Goal: Task Accomplishment & Management: Manage account settings

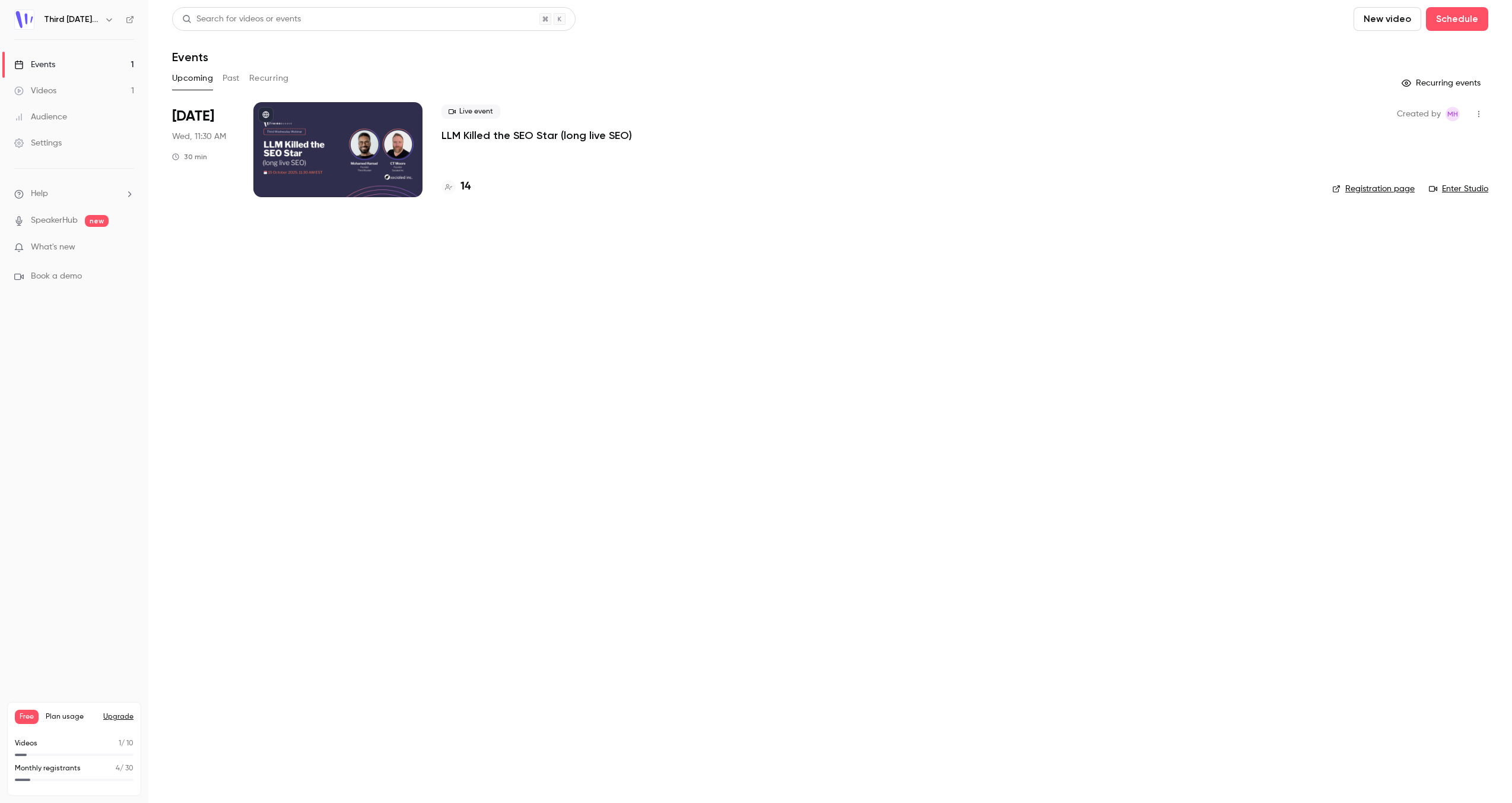
click at [58, 144] on div "Settings" at bounding box center [37, 143] width 48 height 12
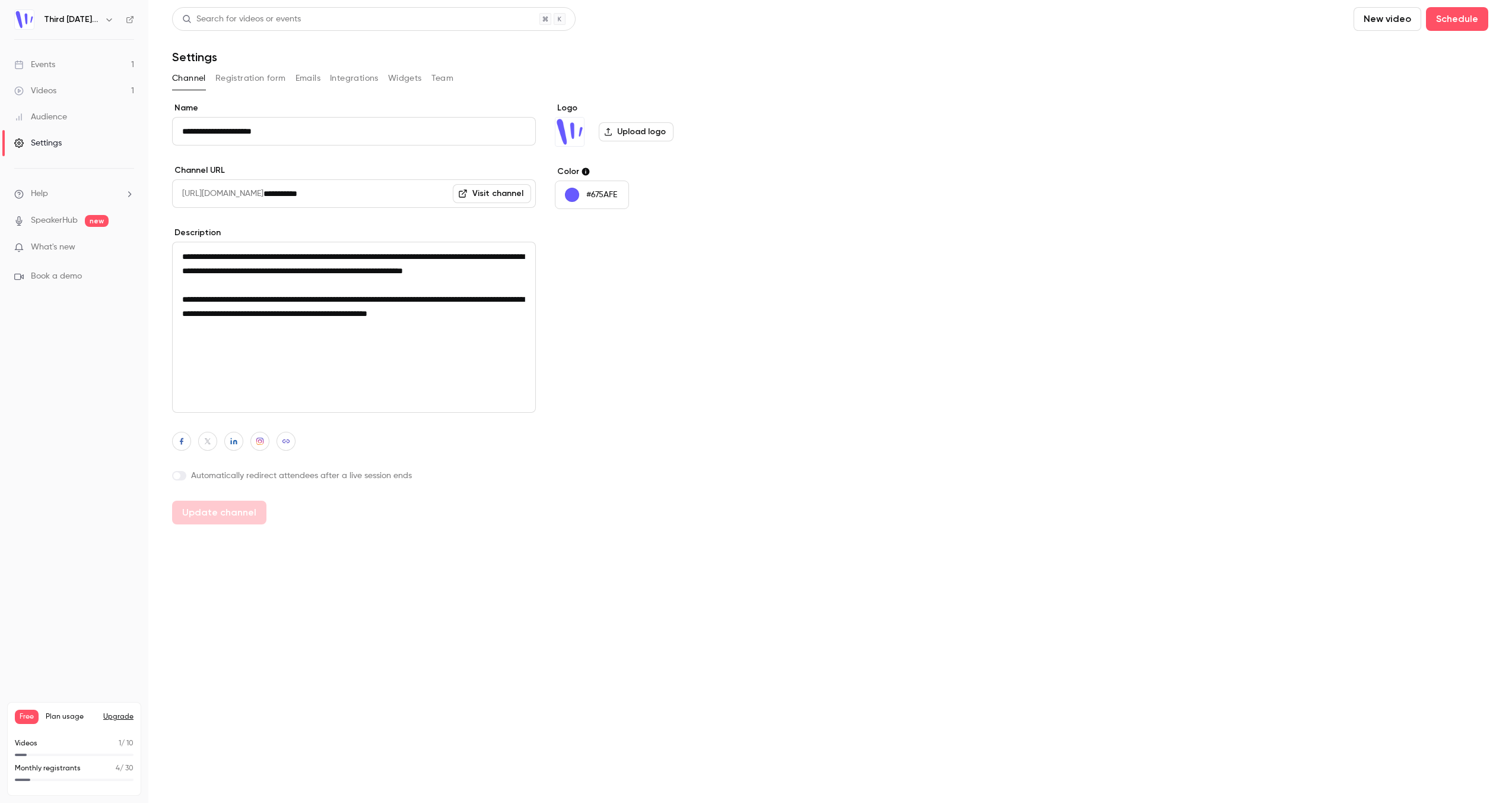
drag, startPoint x: 438, startPoint y: 80, endPoint x: 429, endPoint y: 80, distance: 9.0
click at [436, 80] on button "Team" at bounding box center [442, 78] width 22 height 19
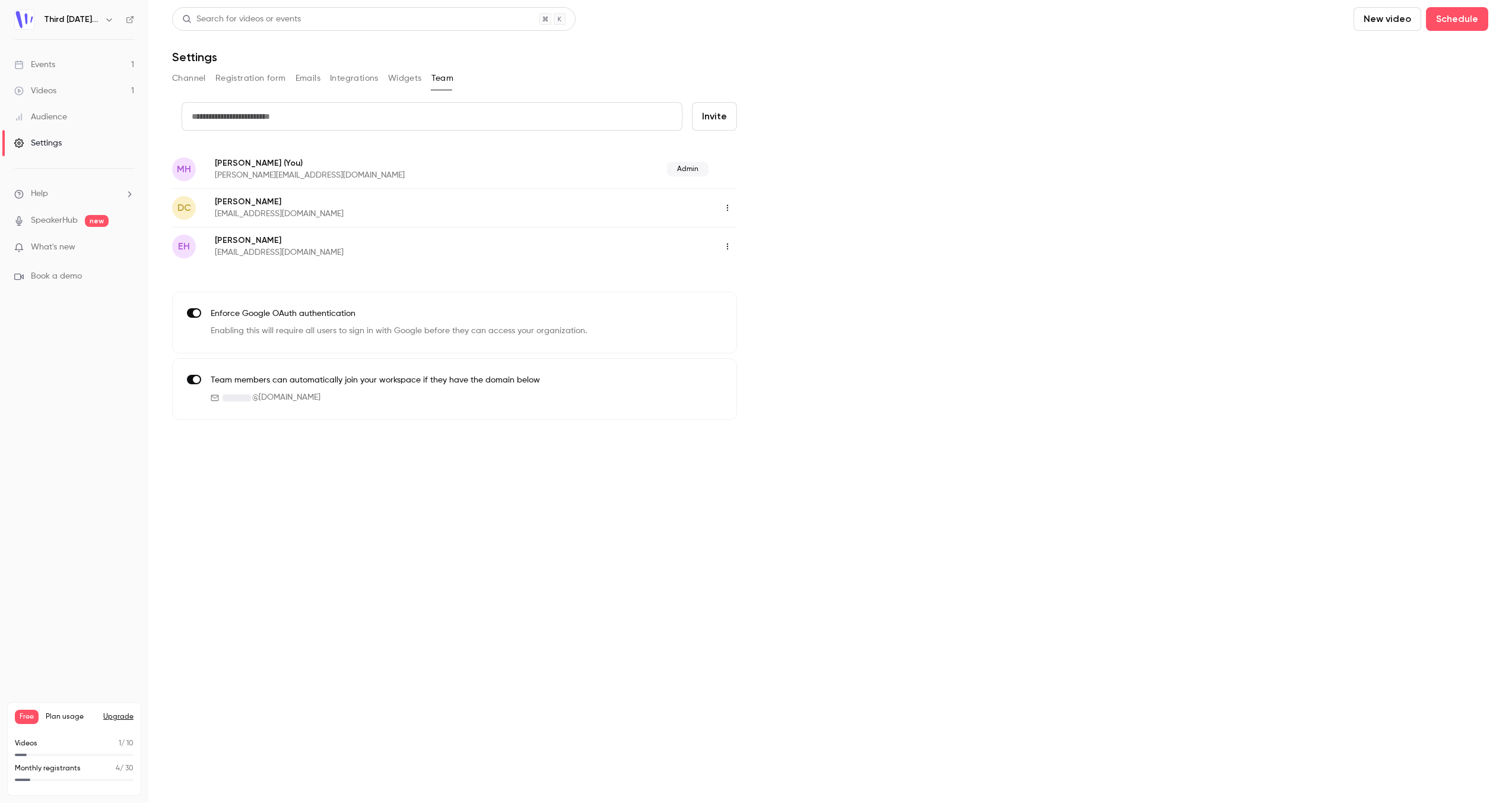
click at [412, 79] on button "Widgets" at bounding box center [405, 78] width 34 height 19
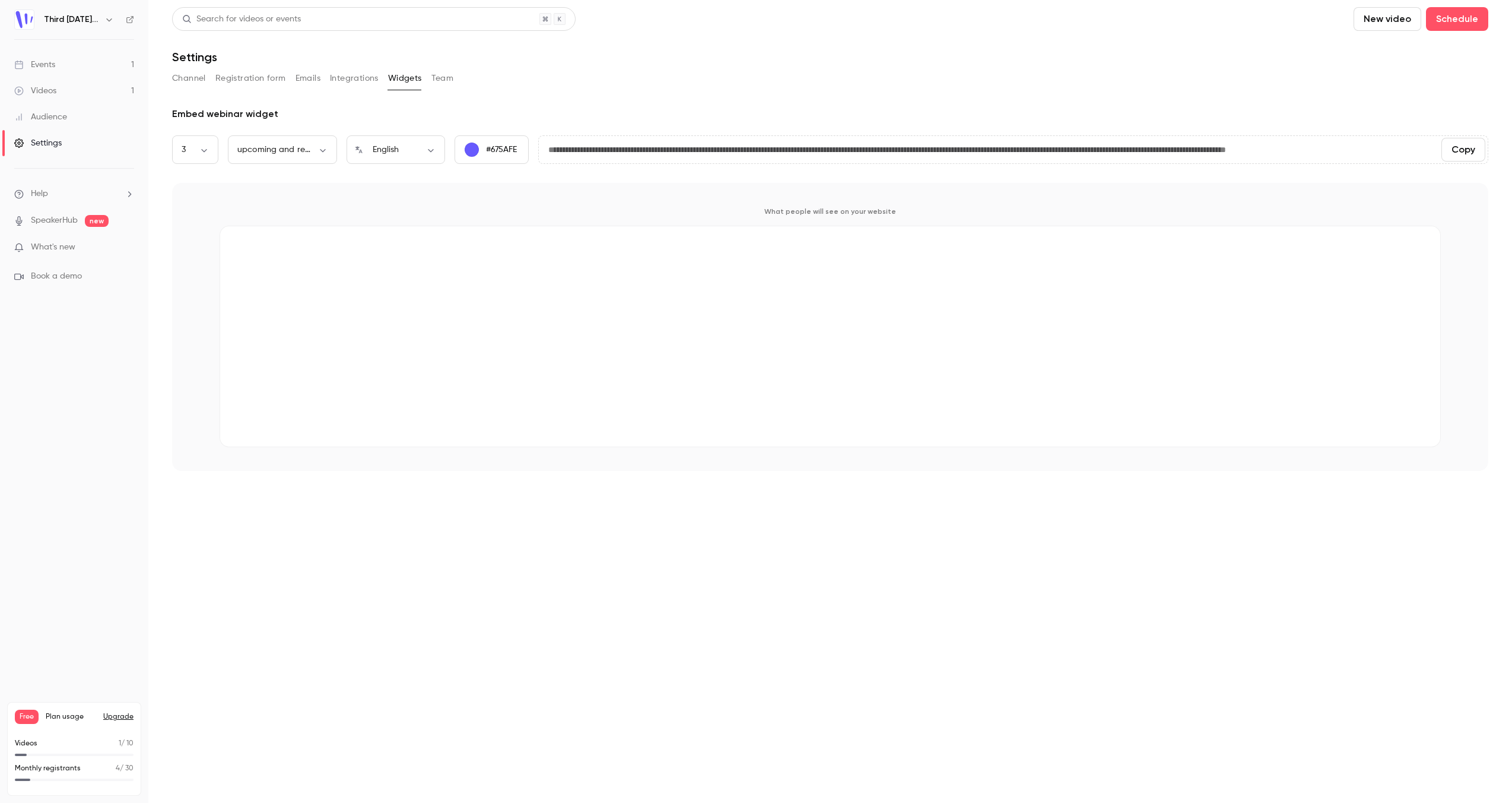
click at [349, 77] on button "Integrations" at bounding box center [354, 78] width 49 height 19
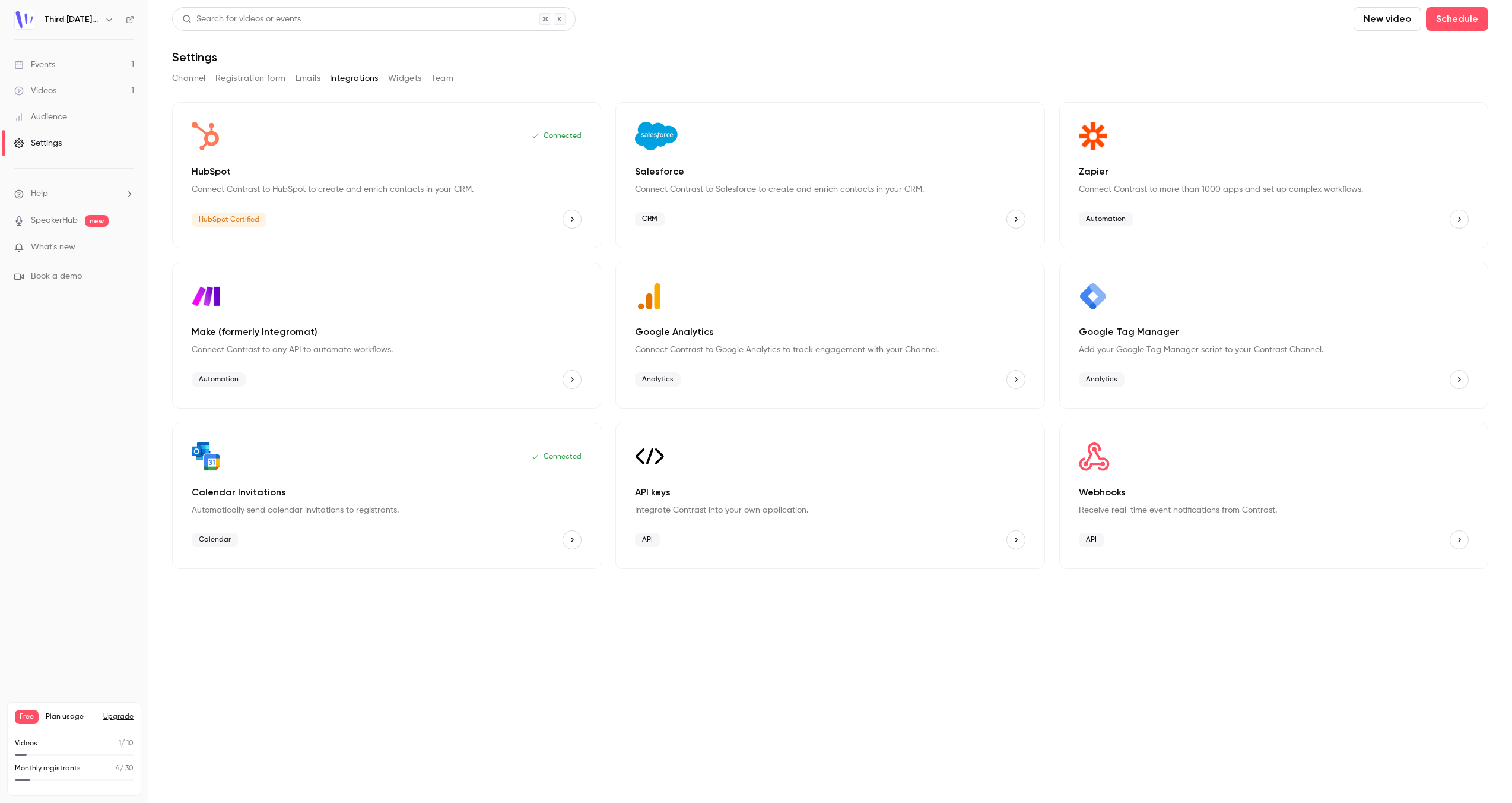
click at [404, 76] on button "Widgets" at bounding box center [405, 78] width 34 height 19
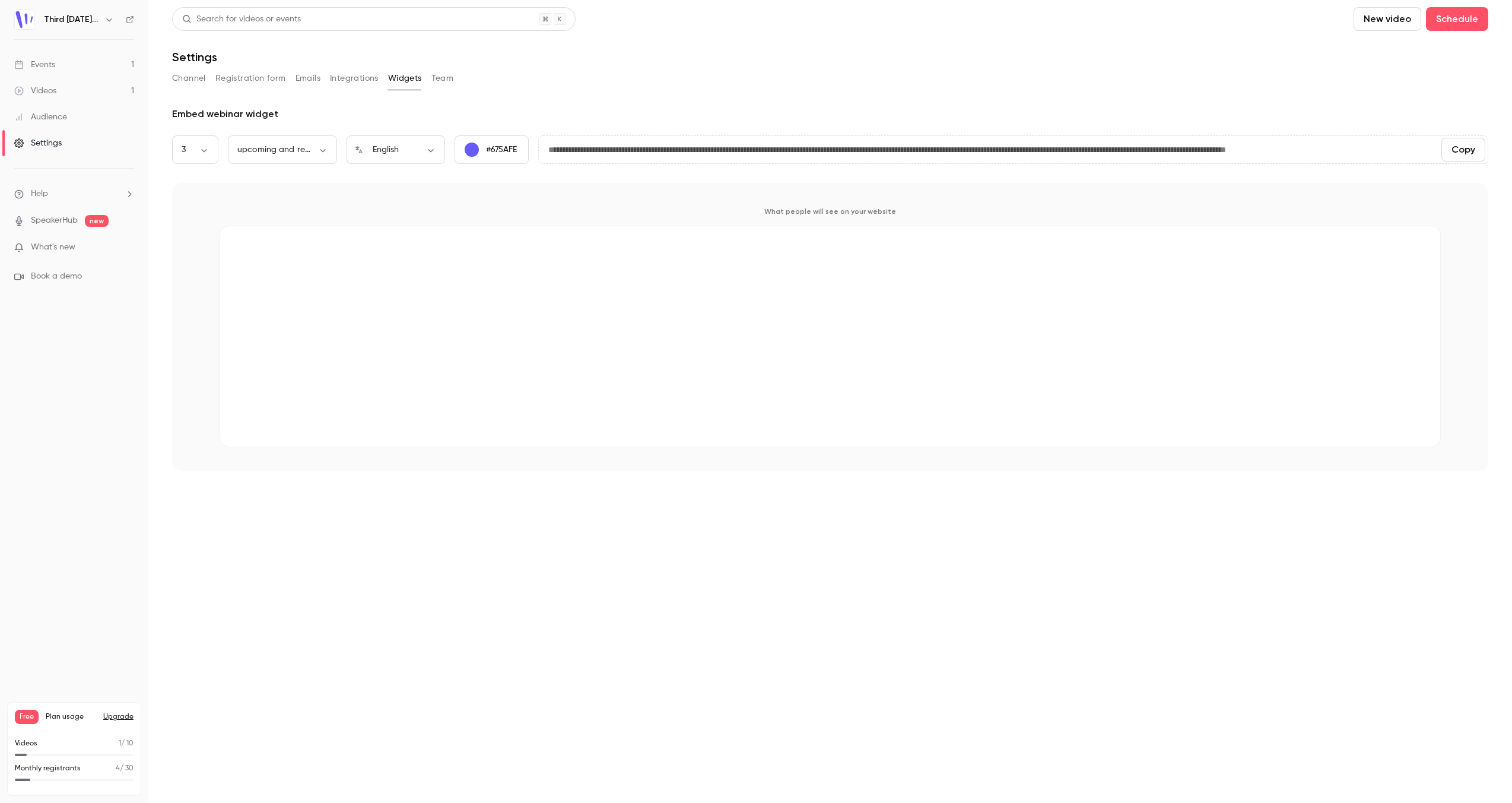
click at [320, 74] on div "Channel Registration form Emails Integrations Widgets Team" at bounding box center [830, 78] width 1316 height 19
click at [303, 77] on button "Emails" at bounding box center [308, 78] width 25 height 19
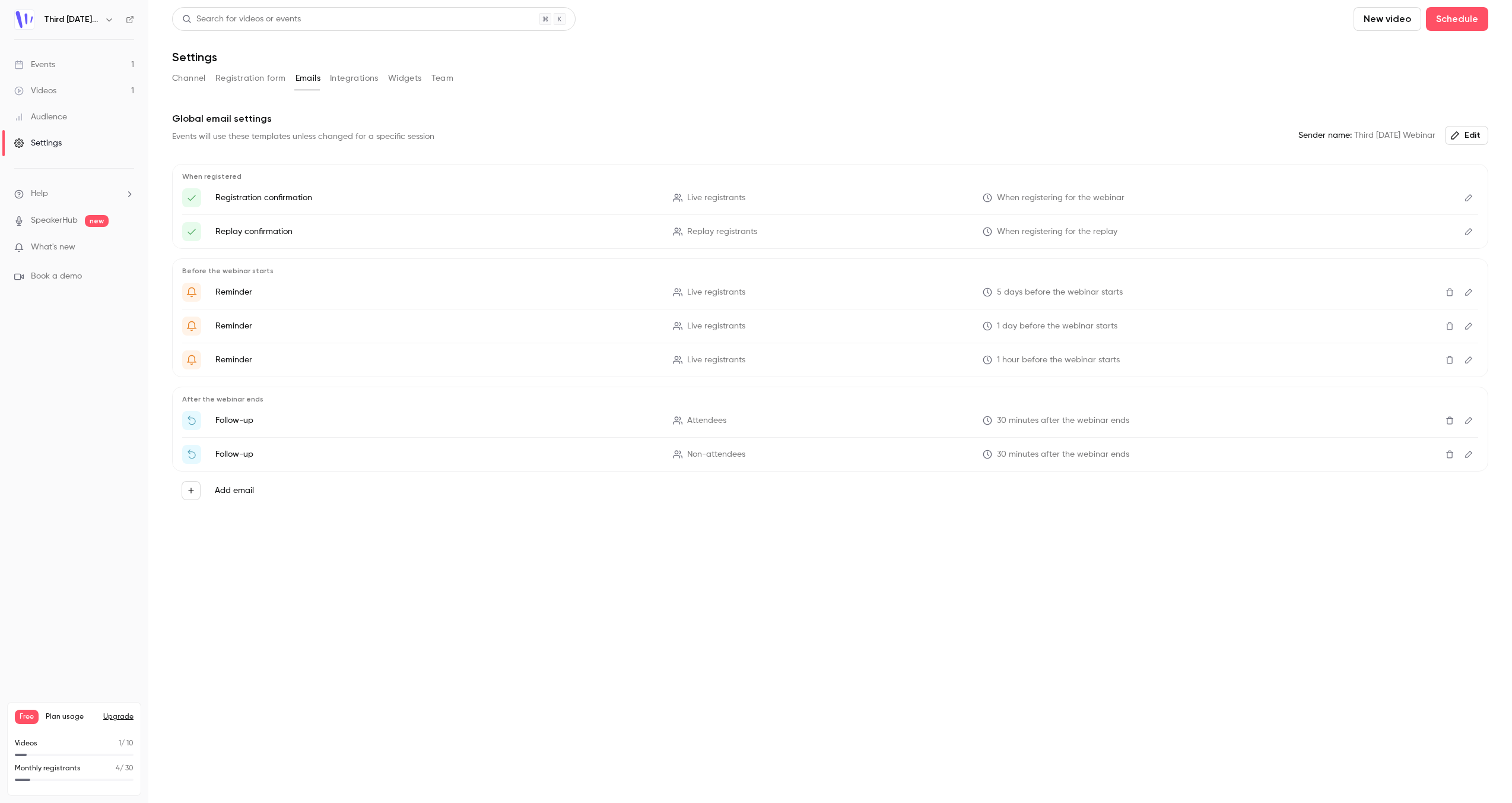
click at [22, 718] on span "Free" at bounding box center [26, 716] width 23 height 14
click at [63, 245] on span "What's new" at bounding box center [53, 247] width 45 height 12
click at [88, 19] on div at bounding box center [756, 402] width 1512 height 803
click at [108, 21] on icon "button" at bounding box center [109, 20] width 9 height 9
click at [110, 68] on div "Third [DATE] Webinar [PERSON_NAME][EMAIL_ADDRESS][DOMAIN_NAME] Billing Free New…" at bounding box center [121, 118] width 222 height 139
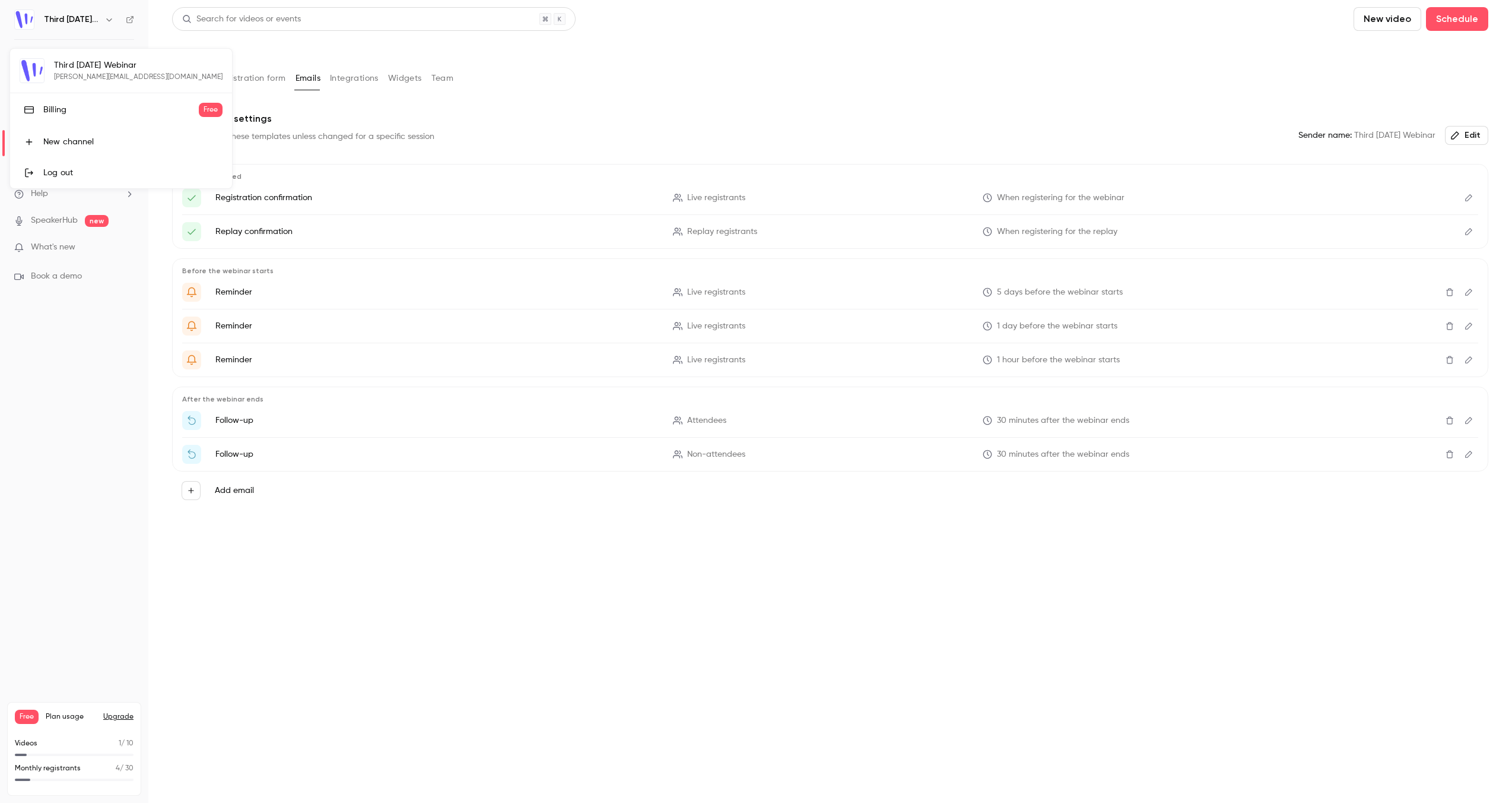
click at [144, 63] on div "Third [DATE] Webinar [PERSON_NAME][EMAIL_ADDRESS][DOMAIN_NAME] Billing Free New…" at bounding box center [121, 118] width 222 height 139
click at [199, 108] on span "Free" at bounding box center [211, 109] width 24 height 14
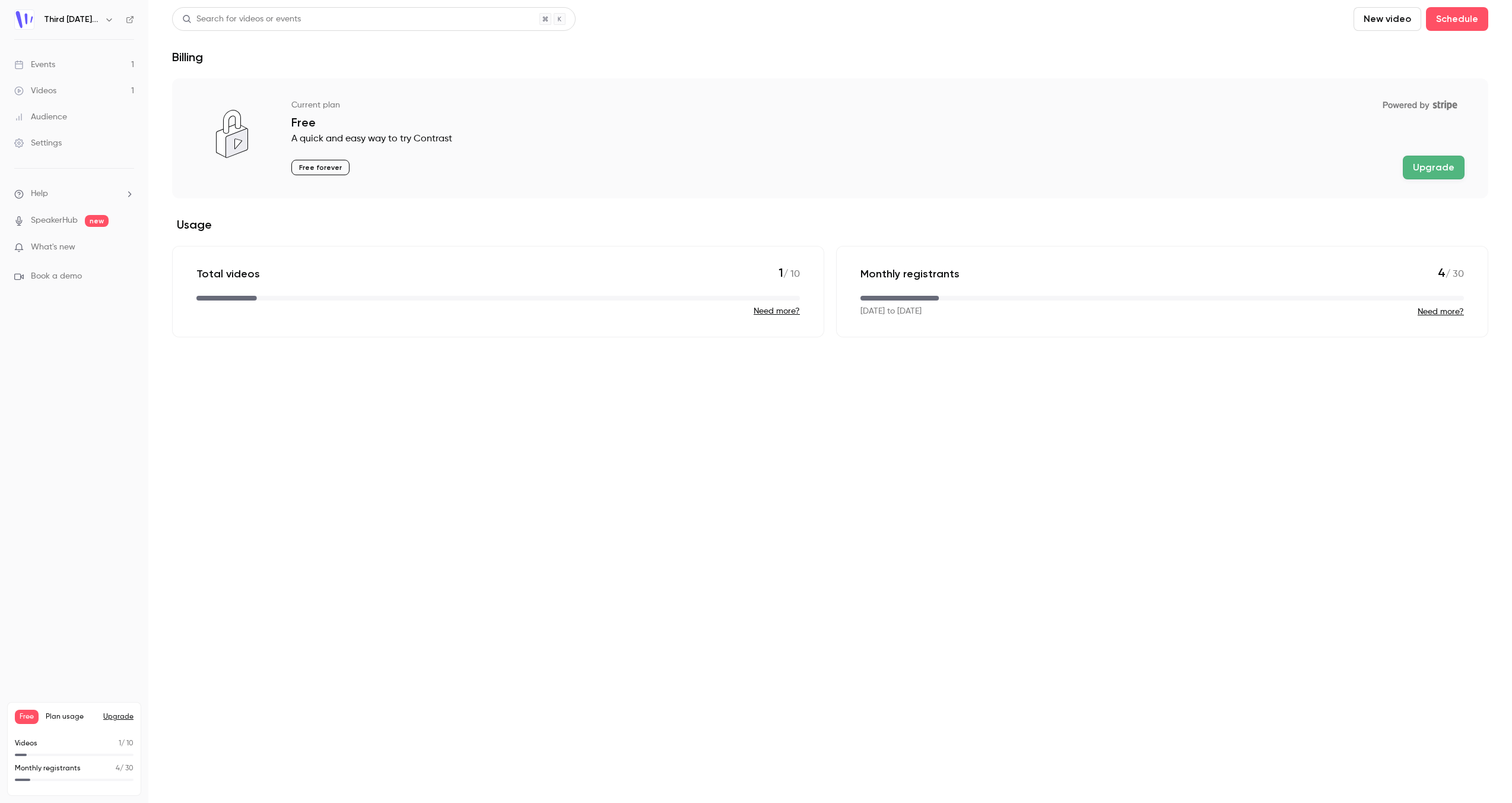
drag, startPoint x: 53, startPoint y: 253, endPoint x: 113, endPoint y: 245, distance: 60.5
click at [53, 253] on li "What's new" at bounding box center [74, 248] width 119 height 15
click at [63, 247] on span "What's new" at bounding box center [53, 247] width 45 height 12
click at [423, 197] on div at bounding box center [756, 402] width 1512 height 803
